Goal: Task Accomplishment & Management: Use online tool/utility

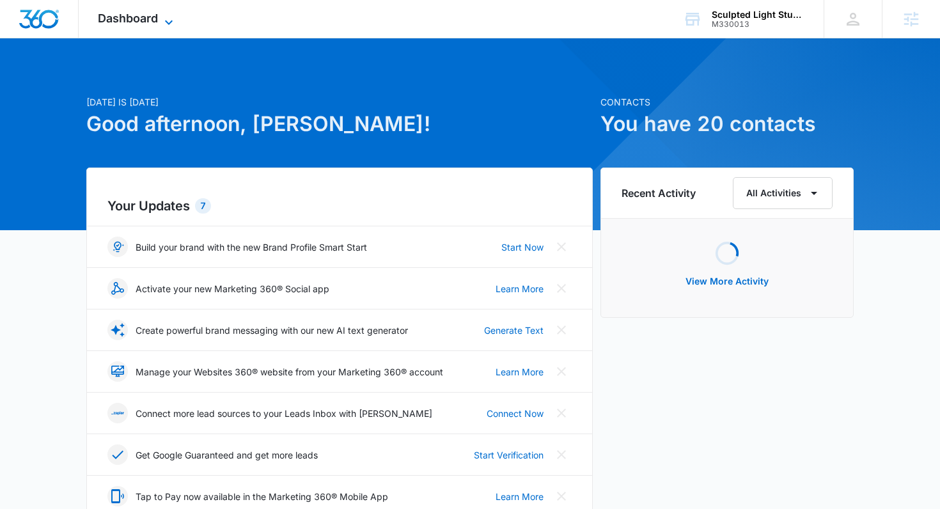
click at [101, 17] on span "Dashboard" at bounding box center [128, 18] width 60 height 13
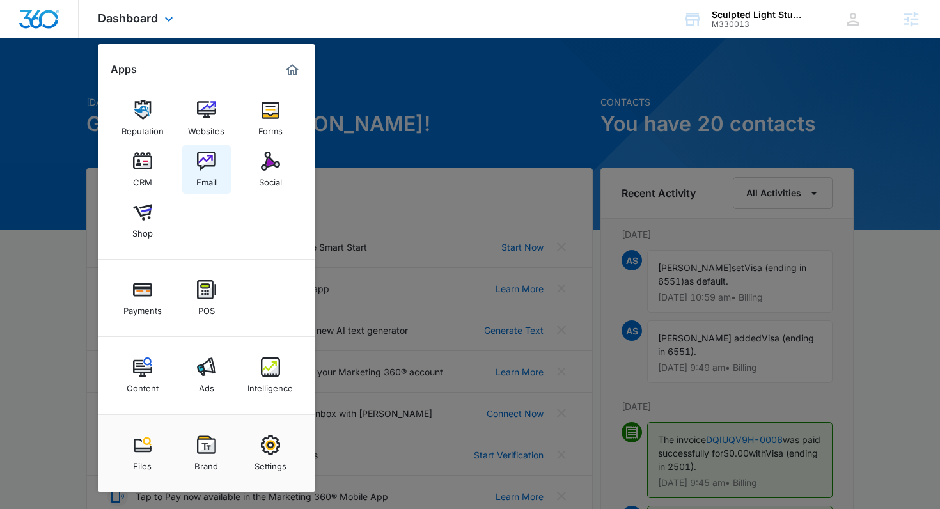
click at [198, 185] on div "Email" at bounding box center [206, 179] width 20 height 17
